Goal: Task Accomplishment & Management: Use online tool/utility

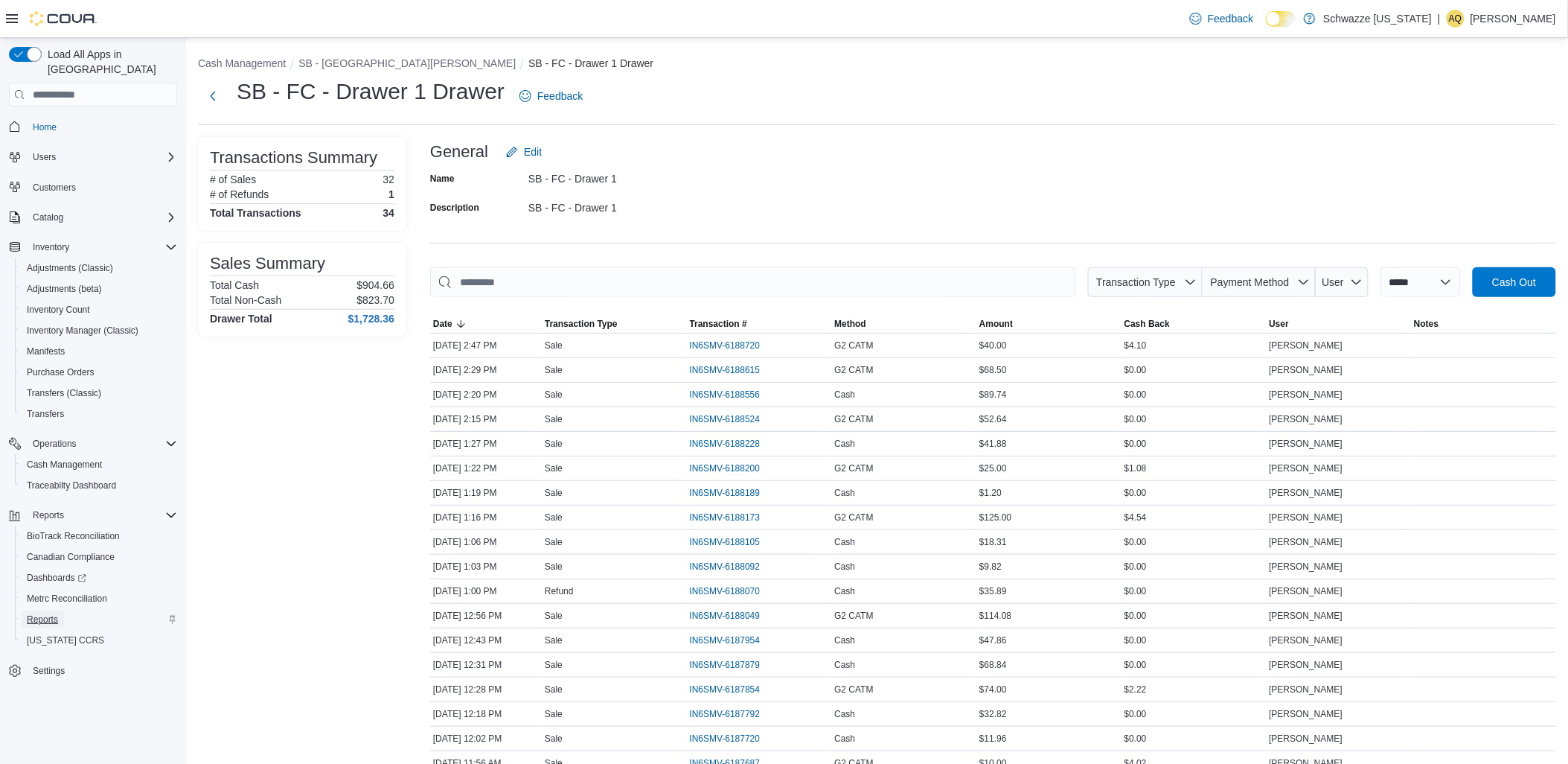
click at [57, 614] on span "Reports" at bounding box center [42, 619] width 31 height 12
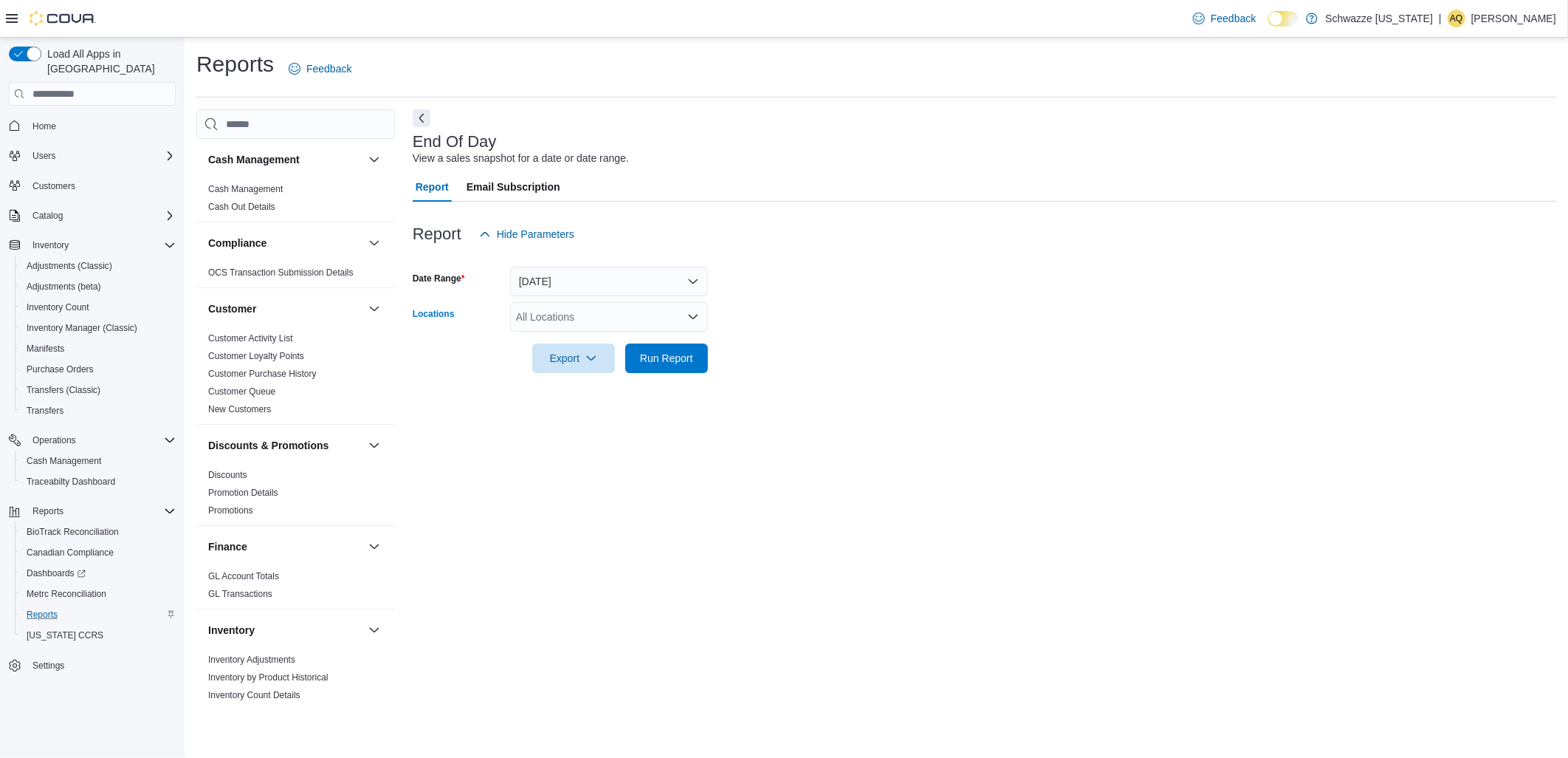
click at [567, 318] on div "All Locations" at bounding box center [609, 317] width 198 height 29
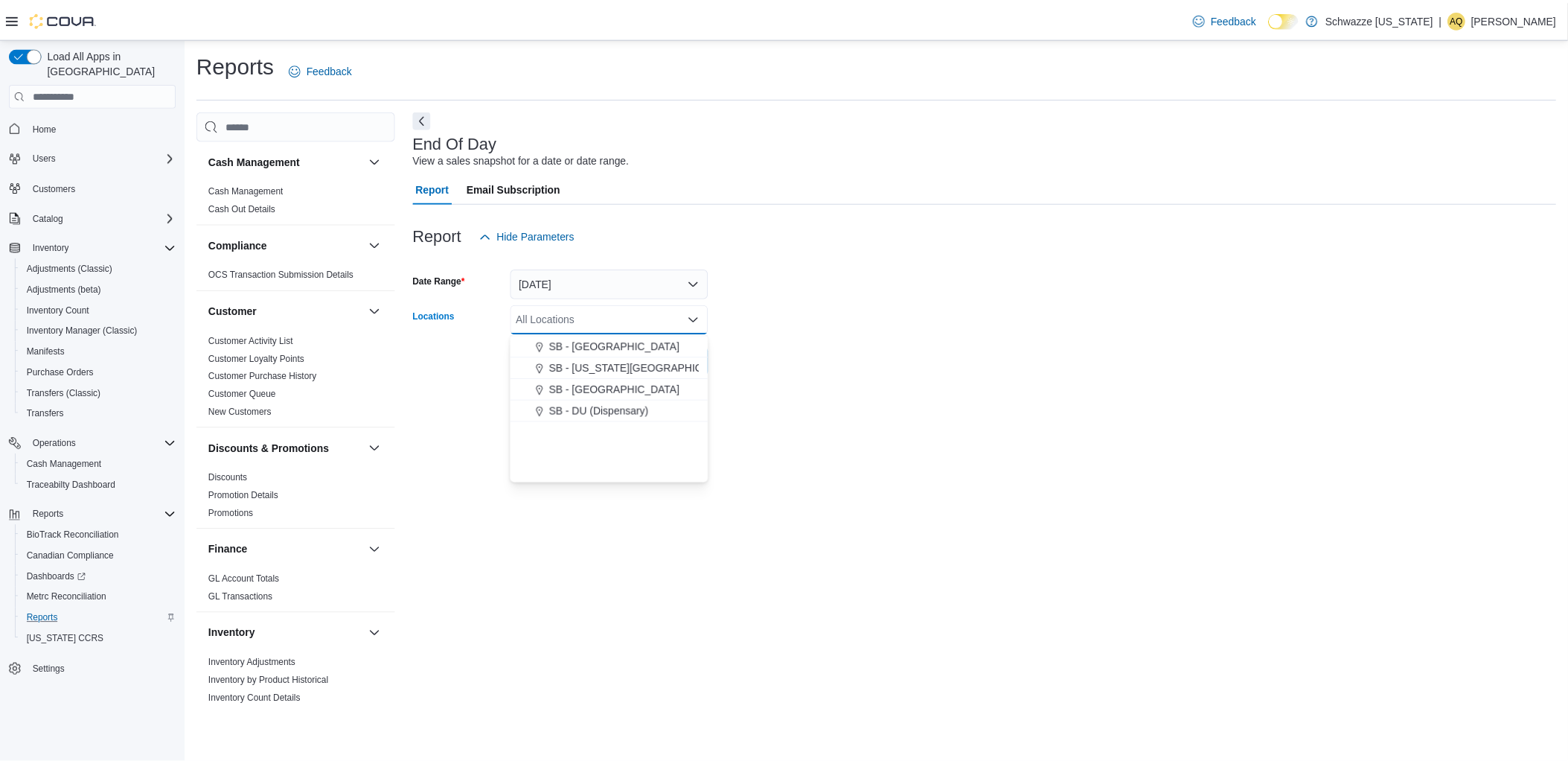
scroll to position [248, 0]
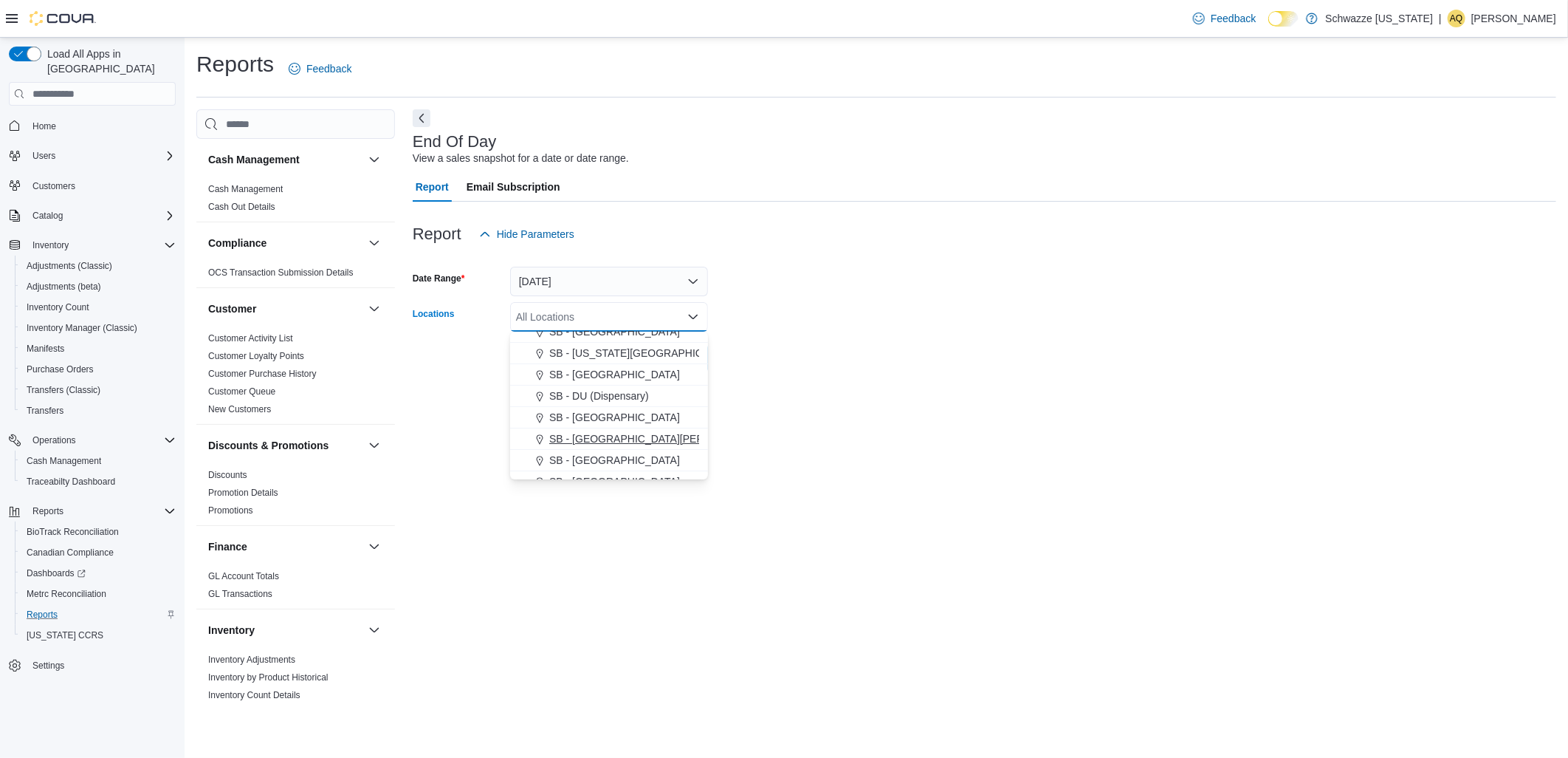
click at [591, 437] on span "SB - [GEOGRAPHIC_DATA][PERSON_NAME]" at bounding box center [657, 438] width 216 height 15
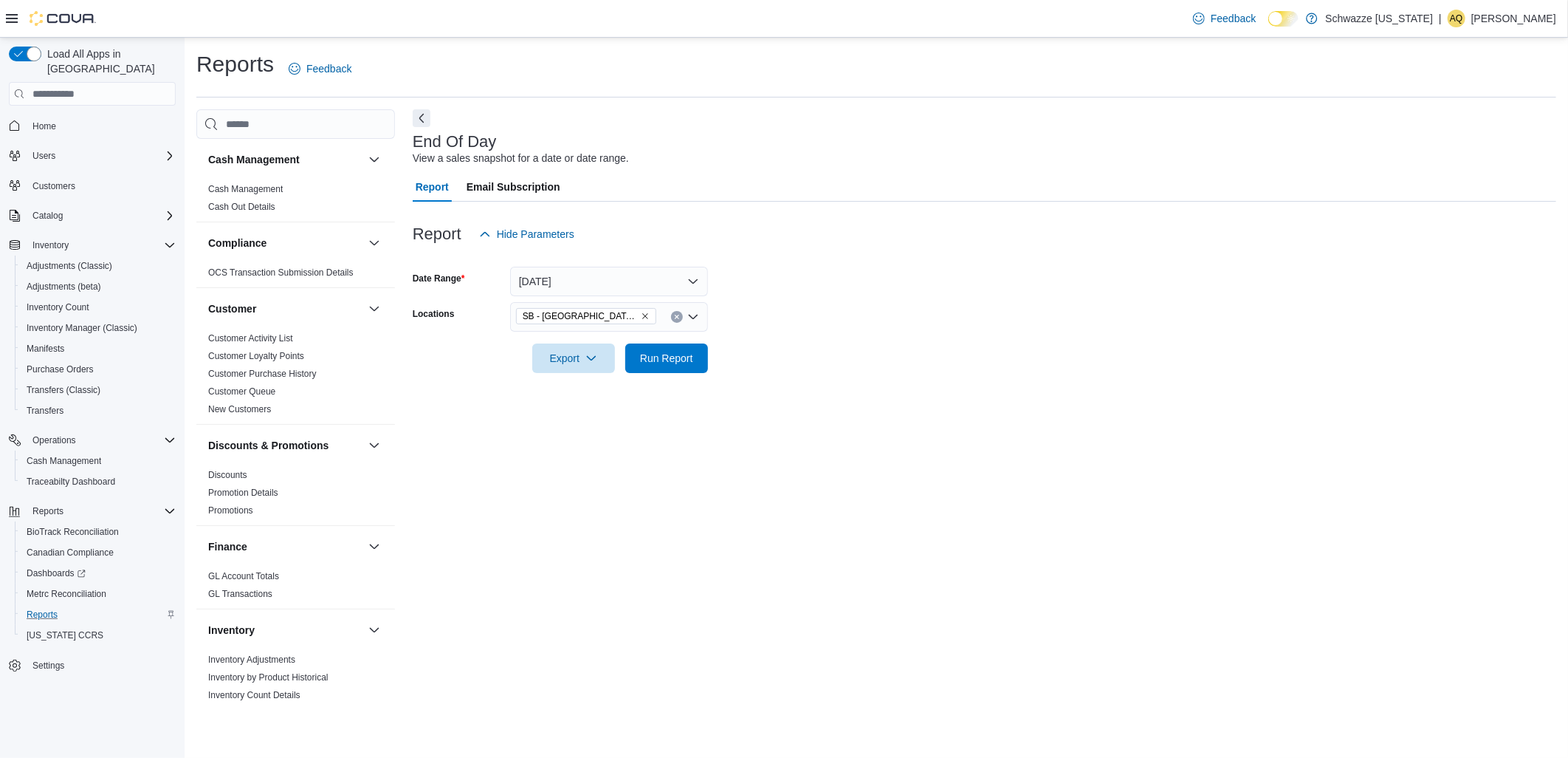
drag, startPoint x: 939, startPoint y: 398, endPoint x: 923, endPoint y: 397, distance: 16.0
click at [928, 397] on div "End Of Day View a sales snapshot for a date or date range. Report Email Subscri…" at bounding box center [984, 409] width 1143 height 598
click at [696, 356] on span "Run Report" at bounding box center [667, 357] width 65 height 29
